Goal: Transaction & Acquisition: Purchase product/service

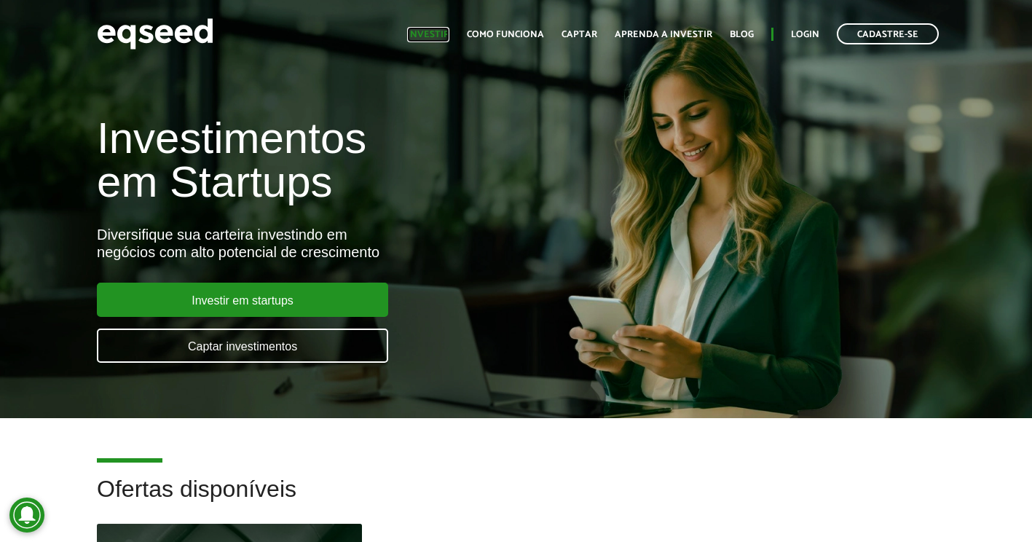
click at [442, 34] on link "Investir" at bounding box center [428, 34] width 42 height 9
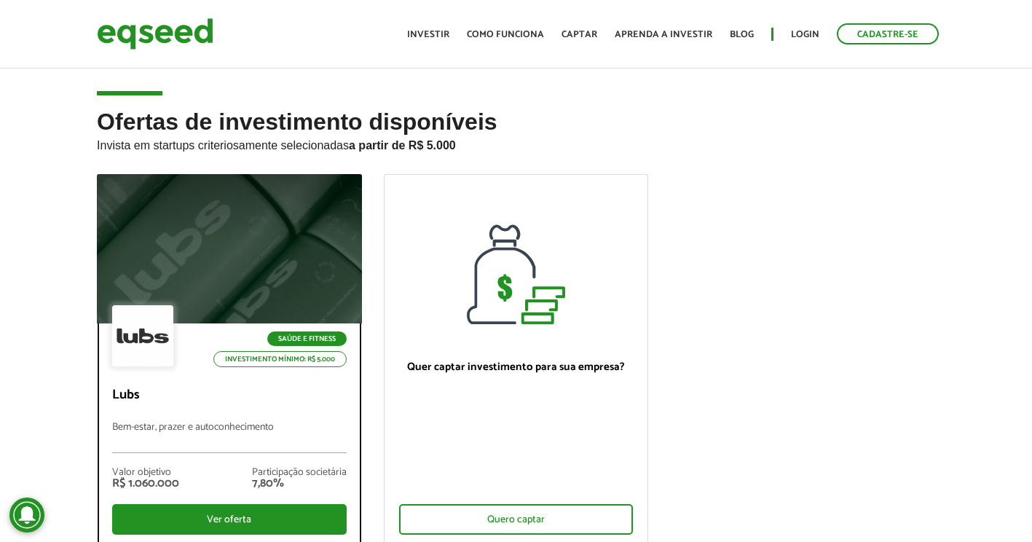
click at [212, 219] on div at bounding box center [230, 249] width 318 height 179
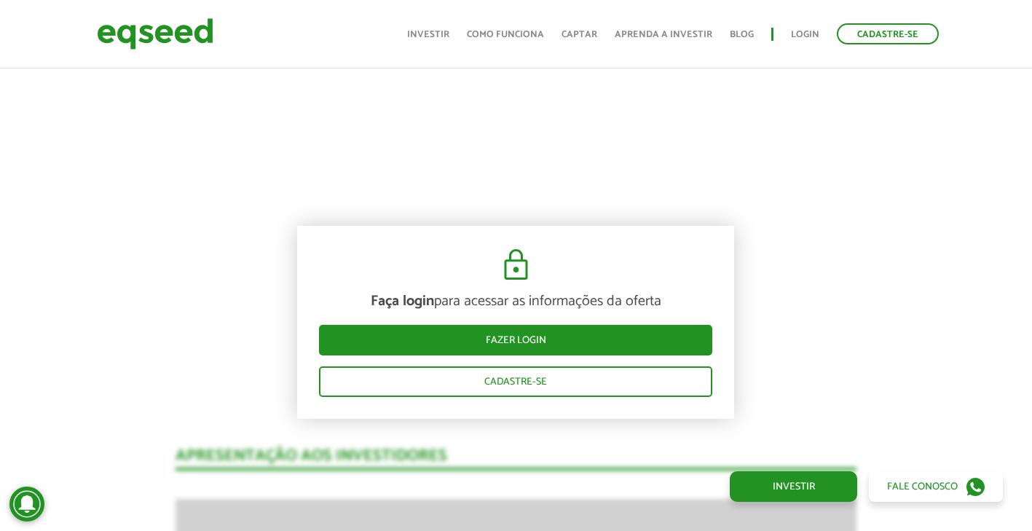
scroll to position [947, 0]
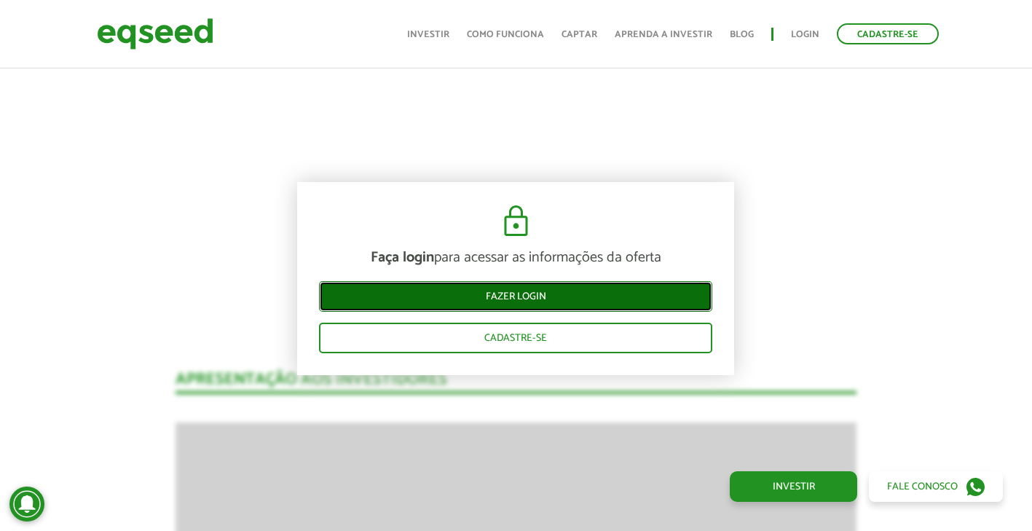
click at [533, 289] on link "Fazer login" at bounding box center [515, 296] width 393 height 31
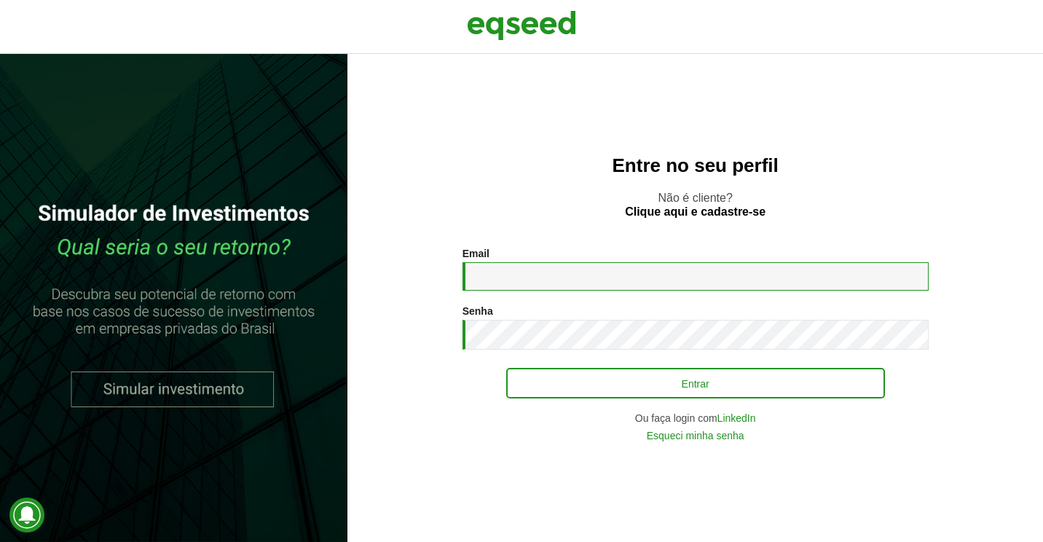
type input "**********"
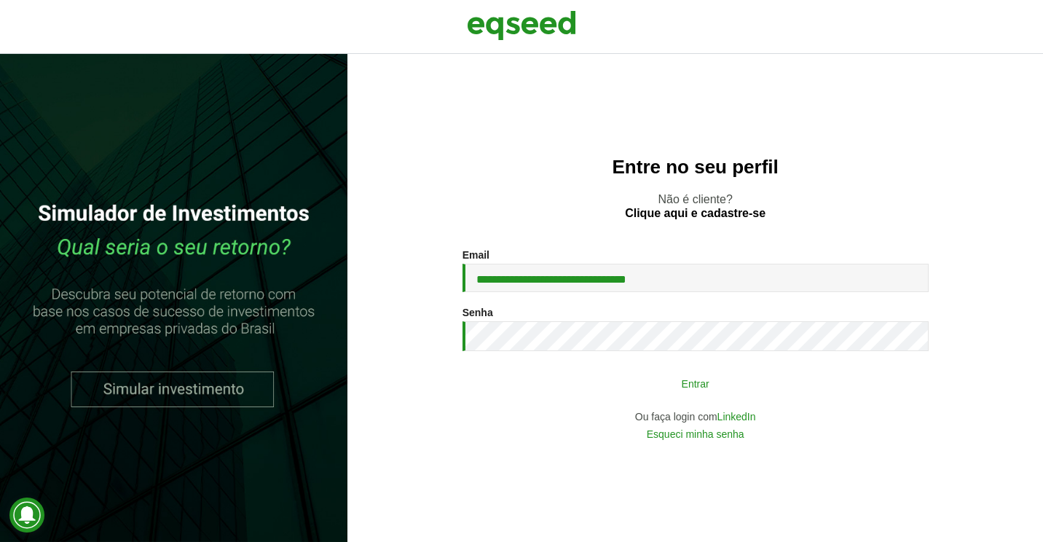
click at [634, 383] on button "Entrar" at bounding box center [695, 383] width 379 height 28
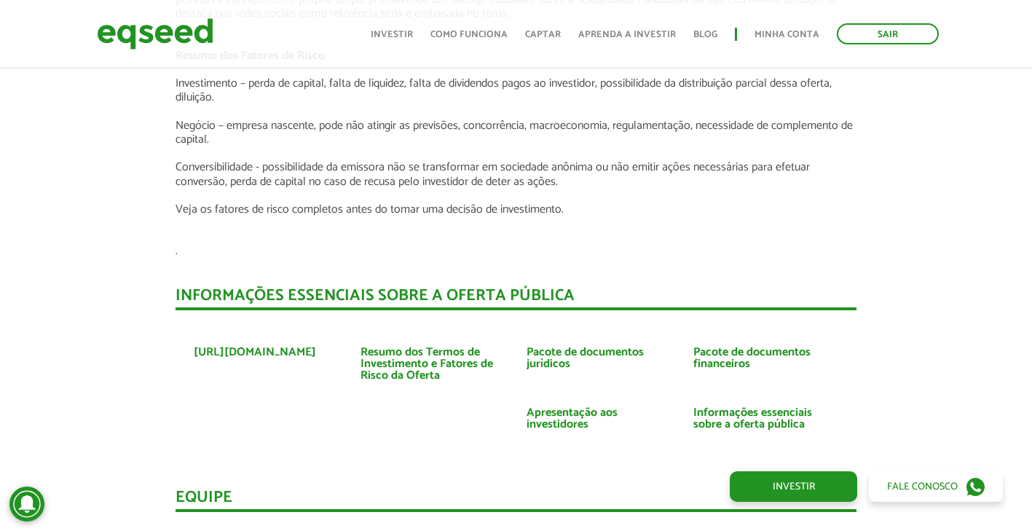
scroll to position [2550, 0]
